Goal: Transaction & Acquisition: Purchase product/service

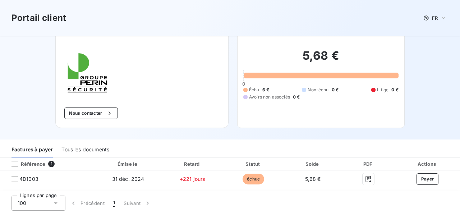
scroll to position [48, 0]
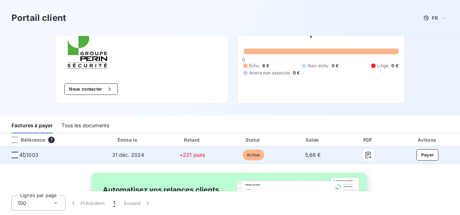
click at [14, 155] on div at bounding box center [14, 155] width 6 height 6
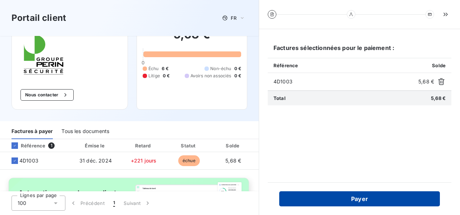
click at [355, 198] on button "Payer" at bounding box center [359, 198] width 161 height 15
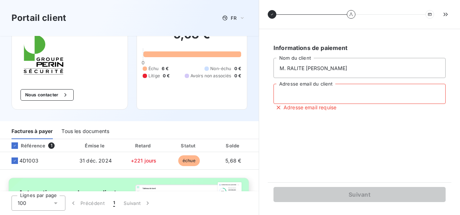
click at [298, 93] on input "Adresse email du client" at bounding box center [359, 94] width 172 height 20
type input "[PERSON_NAME][EMAIL_ADDRESS][DOMAIN_NAME]"
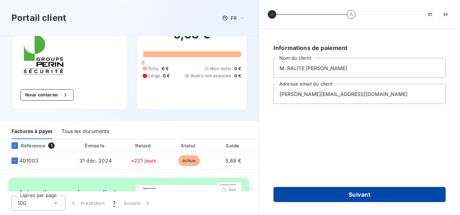
click at [357, 191] on button "Suivant" at bounding box center [359, 194] width 172 height 15
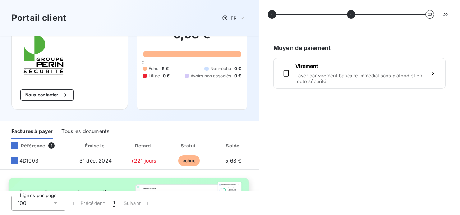
click at [327, 79] on span "Payer par virement bancaire immédiat sans plafond et en toute sécurité" at bounding box center [359, 78] width 128 height 11
